Goal: Information Seeking & Learning: Understand process/instructions

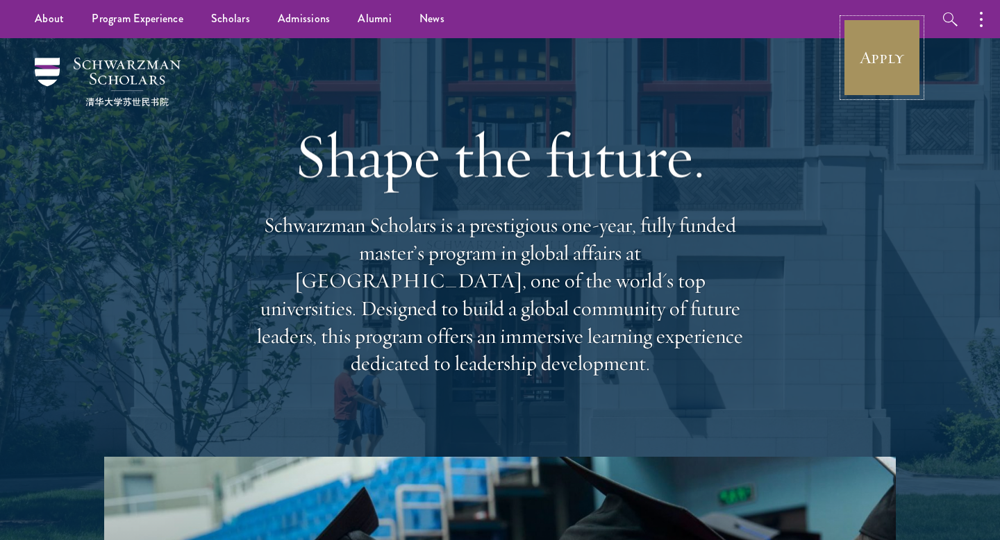
click at [879, 65] on link "Apply" at bounding box center [882, 58] width 78 height 78
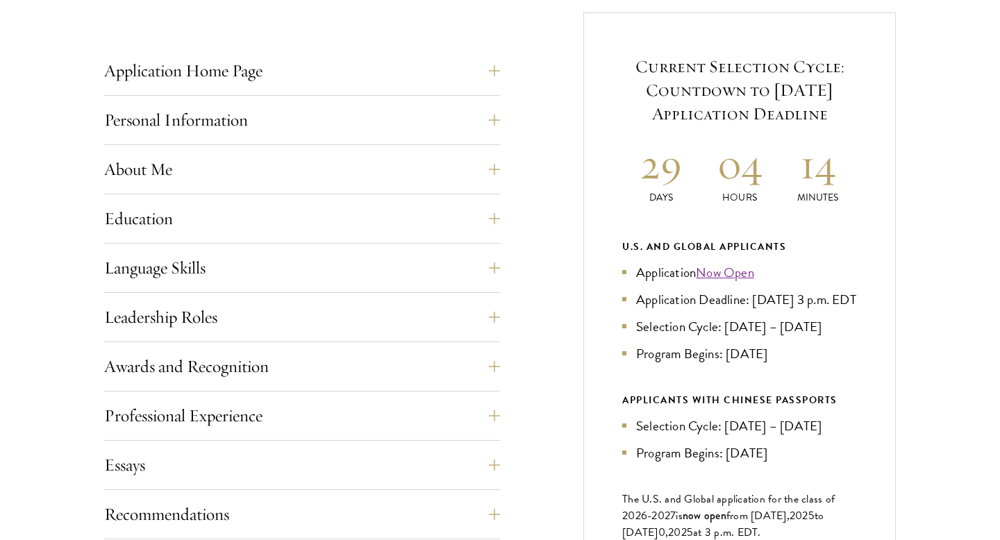
scroll to position [561, 0]
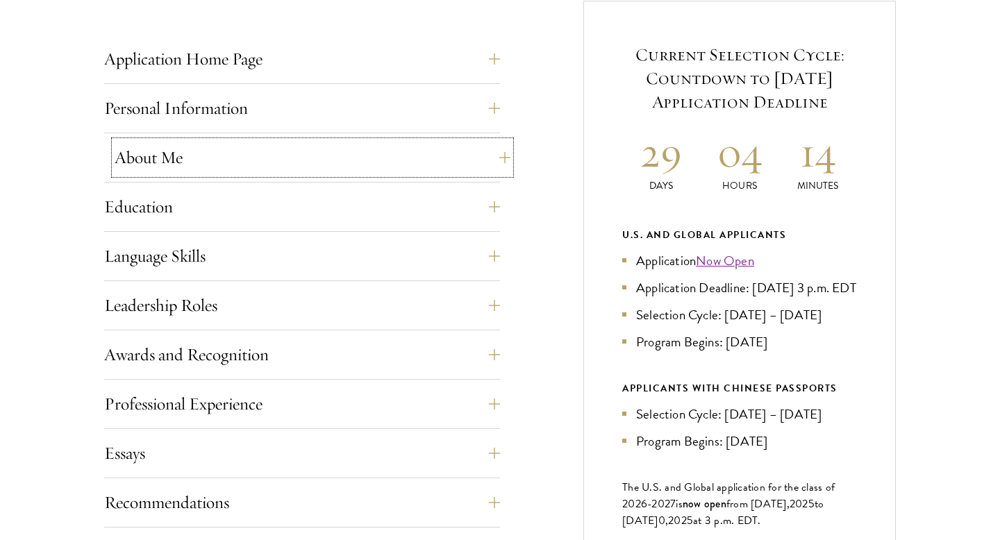
click at [171, 149] on button "About Me" at bounding box center [313, 157] width 396 height 33
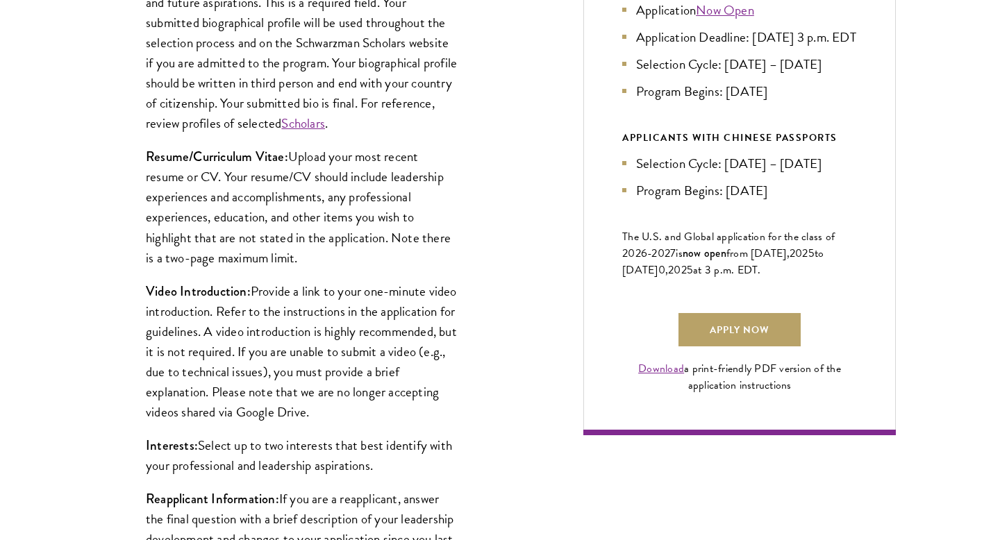
scroll to position [823, 0]
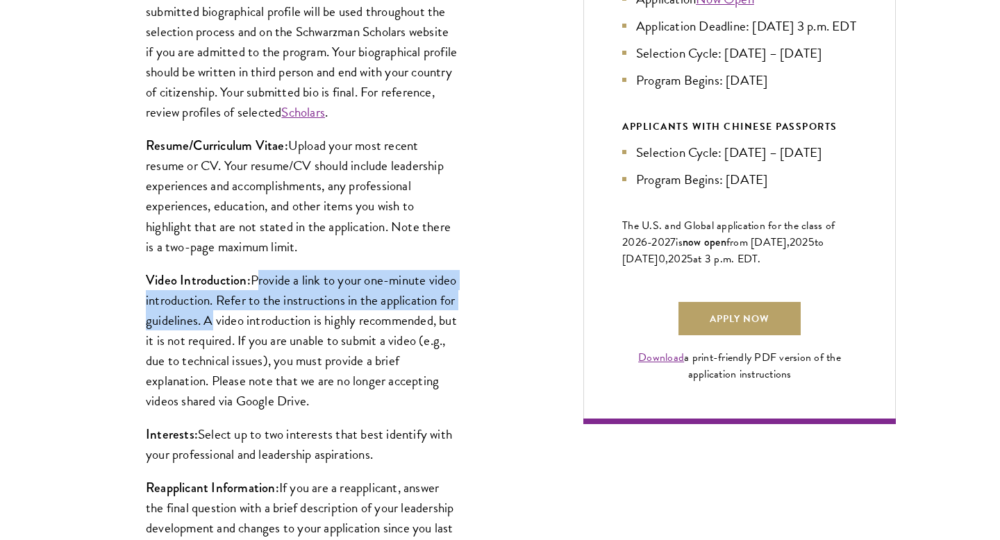
drag, startPoint x: 254, startPoint y: 283, endPoint x: 283, endPoint y: 319, distance: 46.9
click at [283, 319] on p "Video Introduction: Provide a link to your one-minute video introduction. Refer…" at bounding box center [302, 340] width 312 height 141
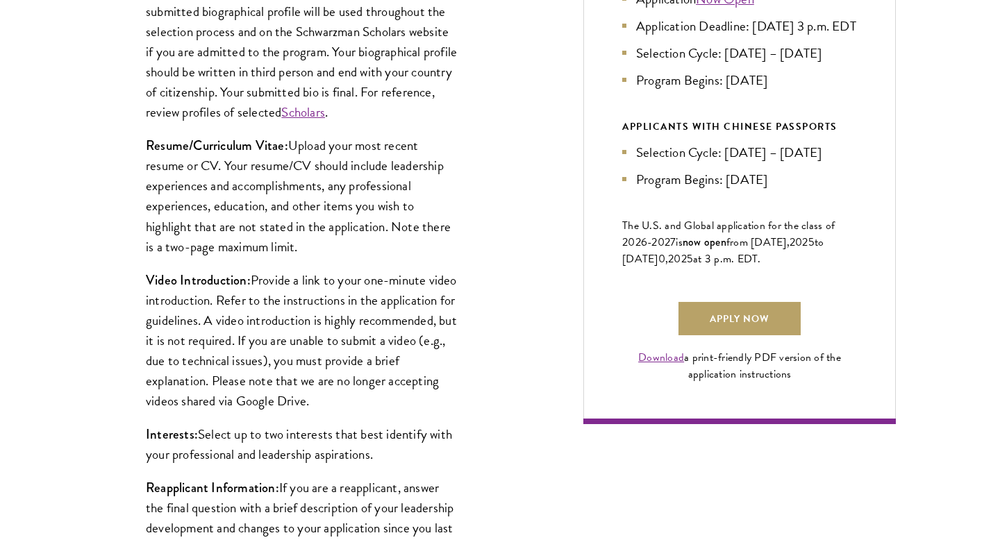
click at [281, 319] on p "Video Introduction: Provide a link to your one-minute video introduction. Refer…" at bounding box center [302, 340] width 312 height 141
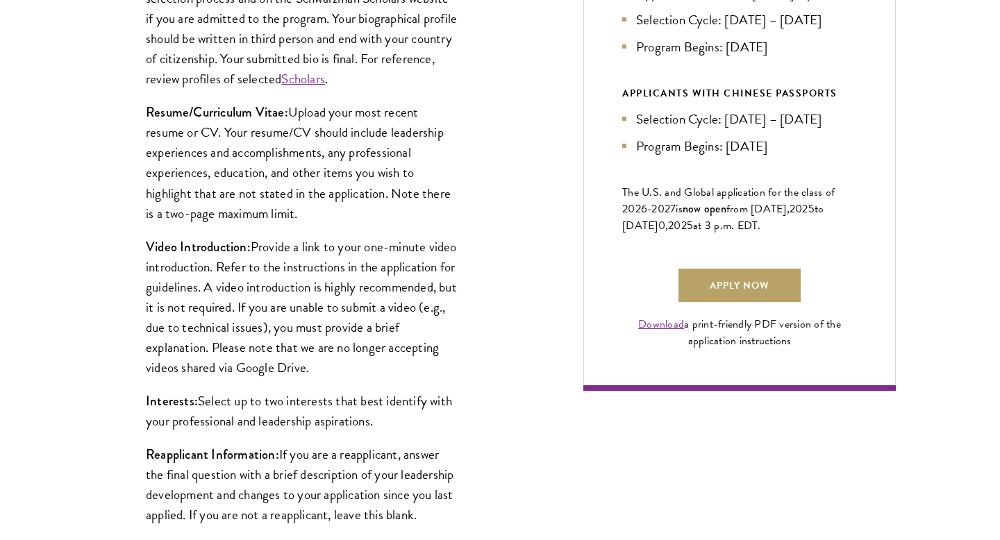
scroll to position [857, 0]
drag, startPoint x: 199, startPoint y: 399, endPoint x: 402, endPoint y: 420, distance: 204.4
click at [403, 421] on p "Interests: Select up to two interests that best identify with your professional…" at bounding box center [302, 410] width 312 height 40
click at [408, 346] on p "Video Introduction: Provide a link to your one-minute video introduction. Refer…" at bounding box center [302, 306] width 312 height 141
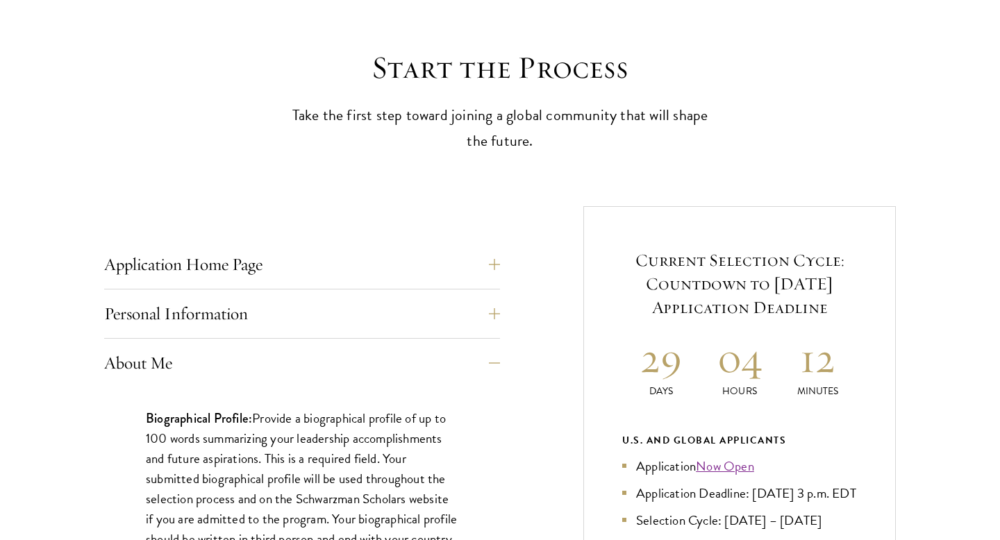
scroll to position [404, 0]
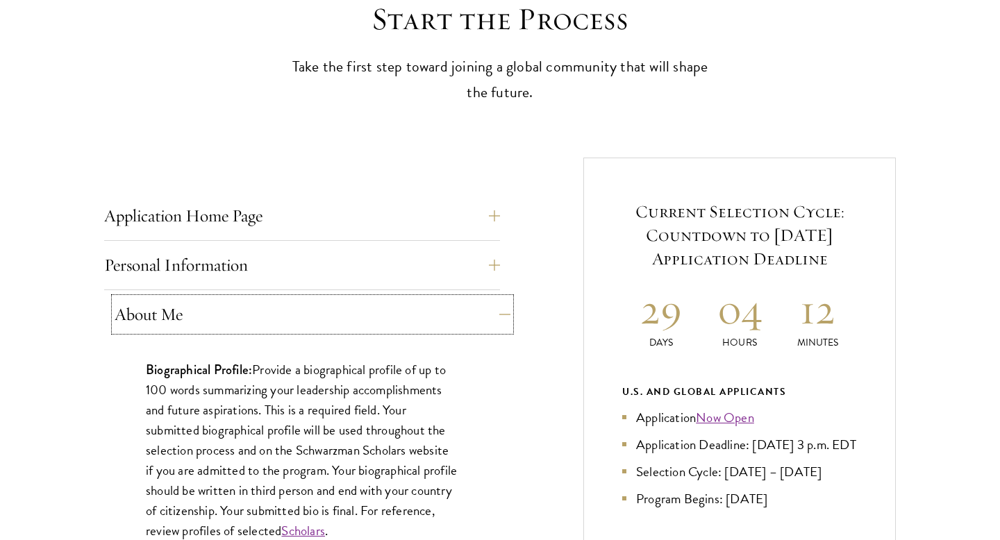
click at [495, 312] on button "About Me" at bounding box center [313, 314] width 396 height 33
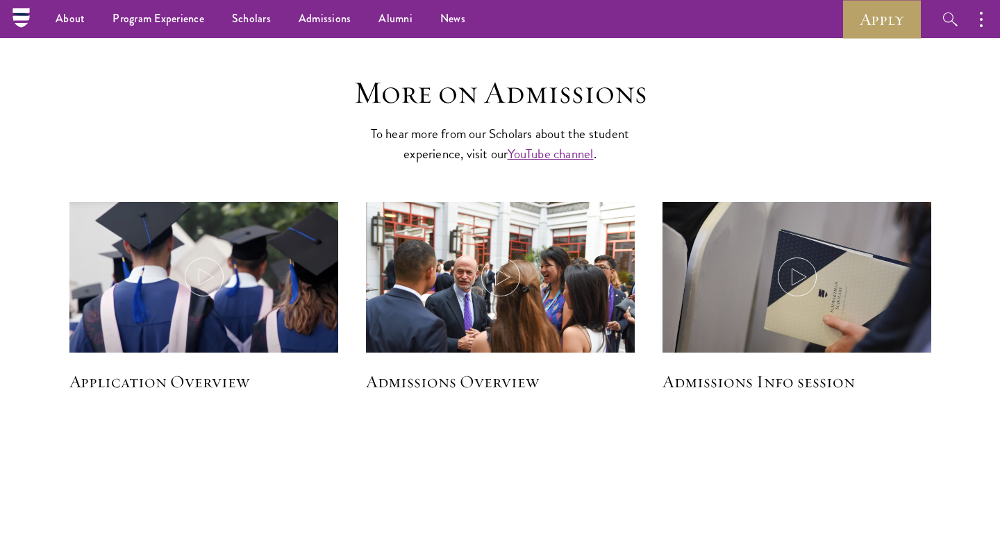
scroll to position [1874, 0]
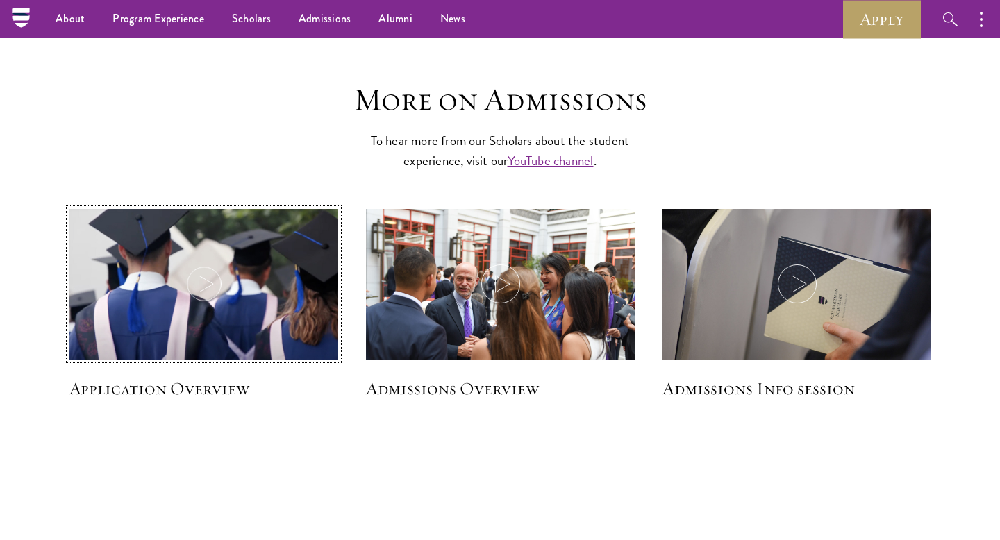
click at [196, 290] on icon at bounding box center [204, 283] width 39 height 39
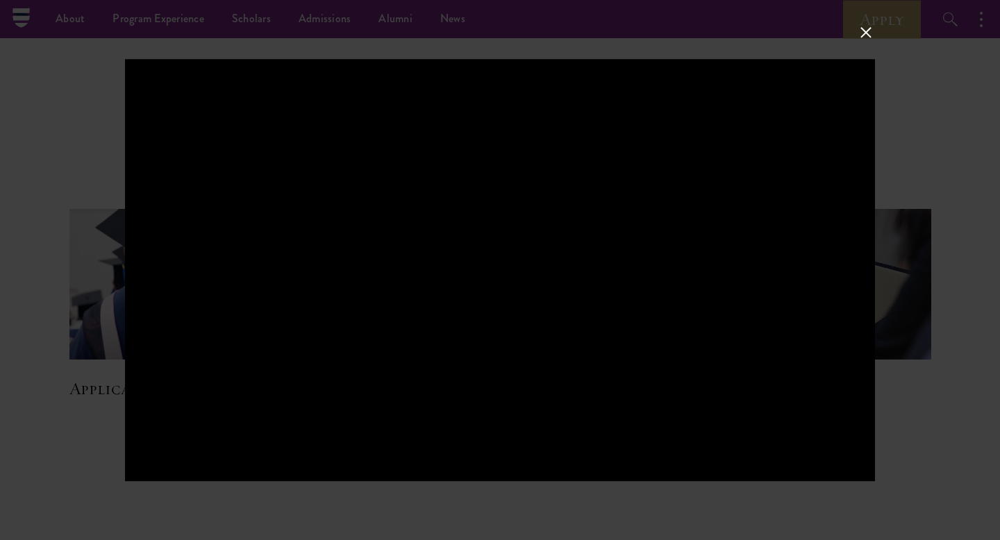
click at [878, 317] on div at bounding box center [500, 270] width 1000 height 540
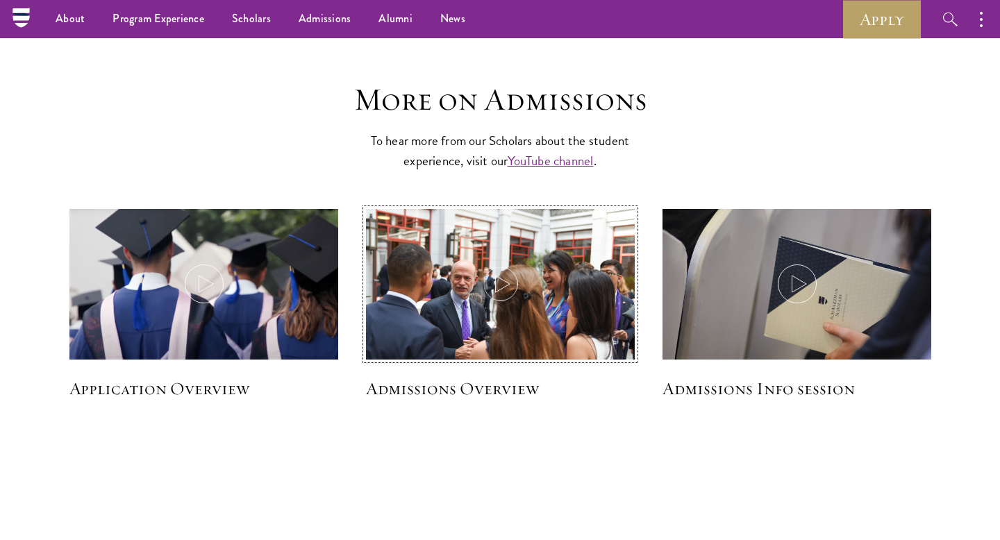
click at [510, 294] on icon at bounding box center [500, 283] width 39 height 39
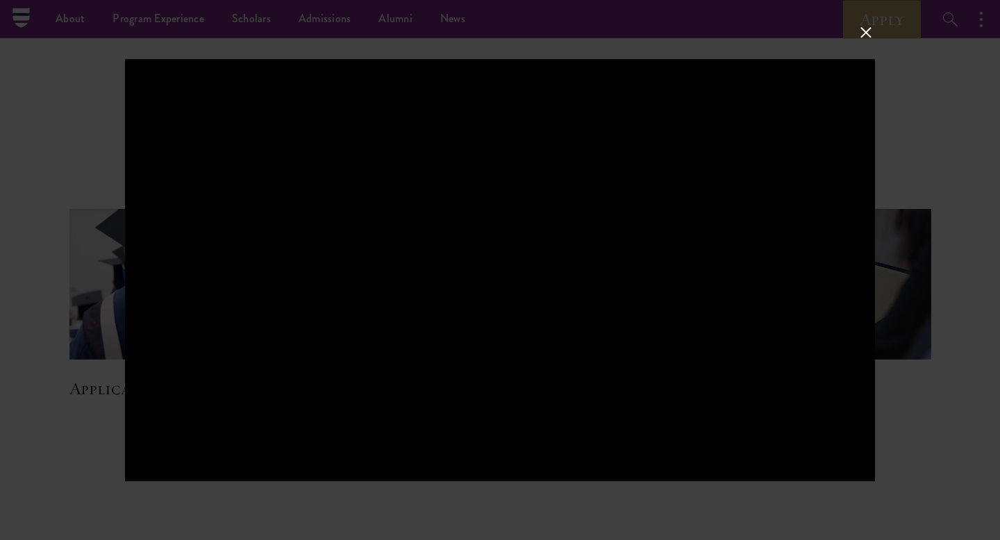
click at [854, 26] on div at bounding box center [500, 270] width 1000 height 540
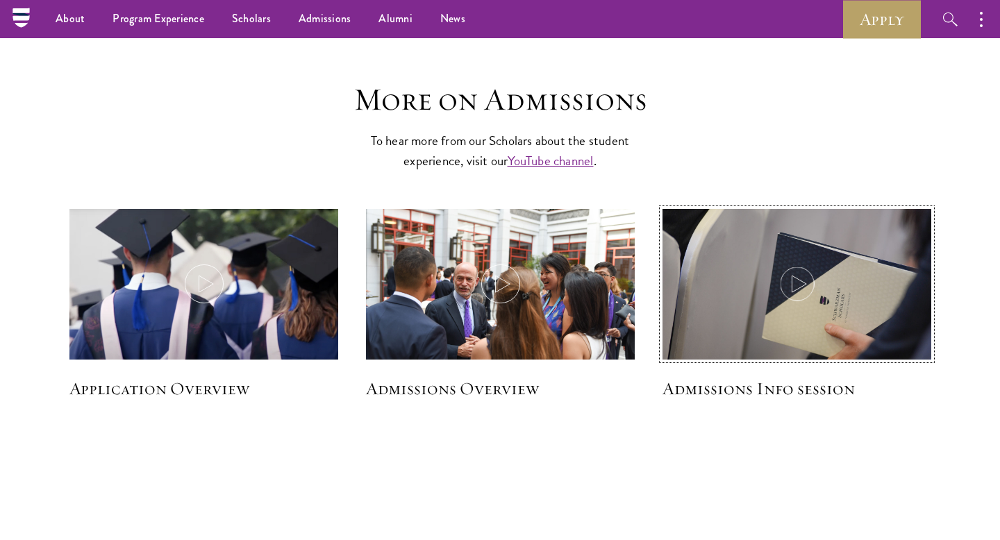
click at [783, 289] on icon at bounding box center [796, 283] width 39 height 39
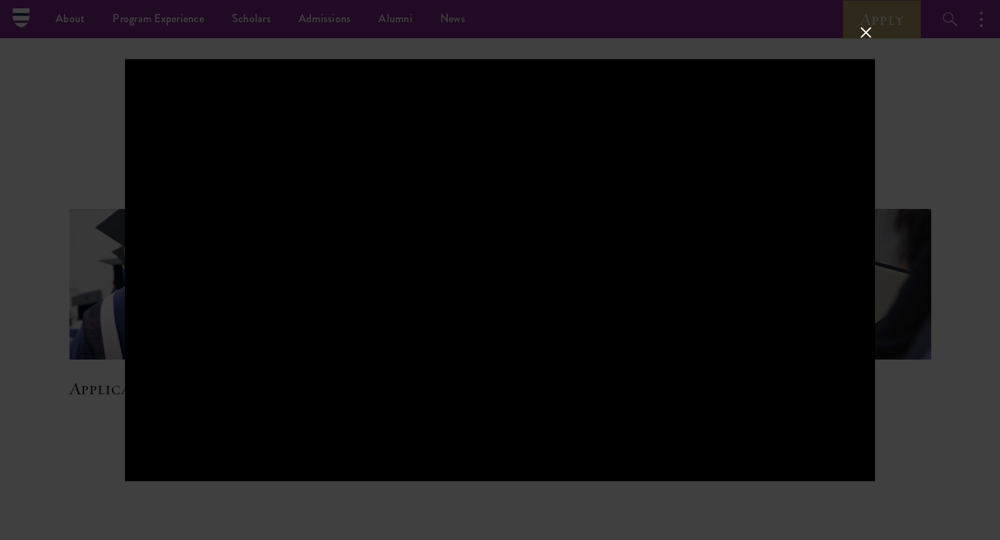
click at [866, 12] on div at bounding box center [500, 270] width 1000 height 540
